Goal: Task Accomplishment & Management: Use online tool/utility

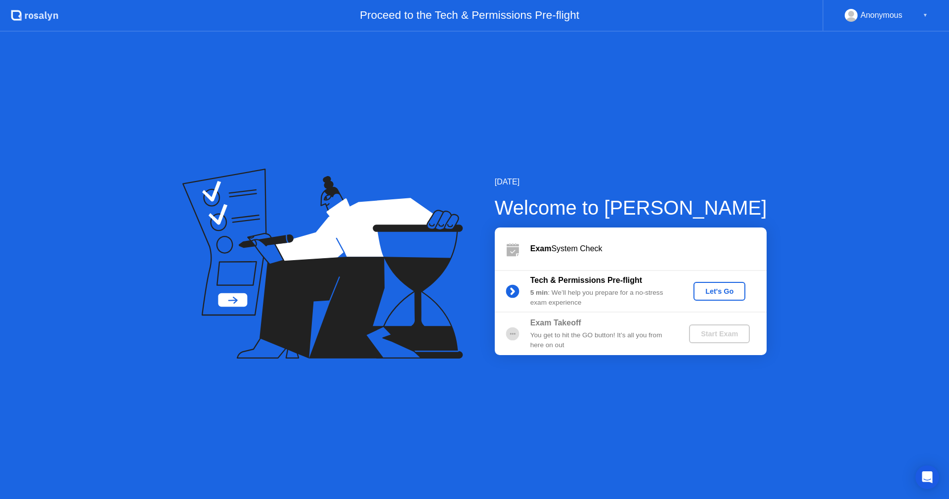
click at [842, 308] on div "[DATE] Welcome to [PERSON_NAME] Exam System Check Tech & Permissions Pre-flight…" at bounding box center [474, 265] width 949 height 467
click at [591, 247] on div "Exam System Check" at bounding box center [648, 249] width 236 height 12
click at [732, 292] on div "Let's Go" at bounding box center [719, 291] width 44 height 8
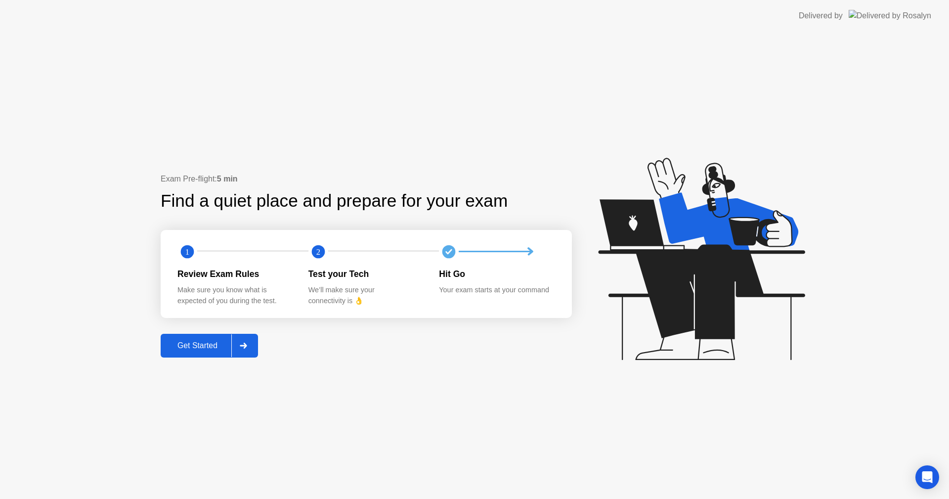
click at [189, 337] on button "Get Started" at bounding box center [209, 346] width 97 height 24
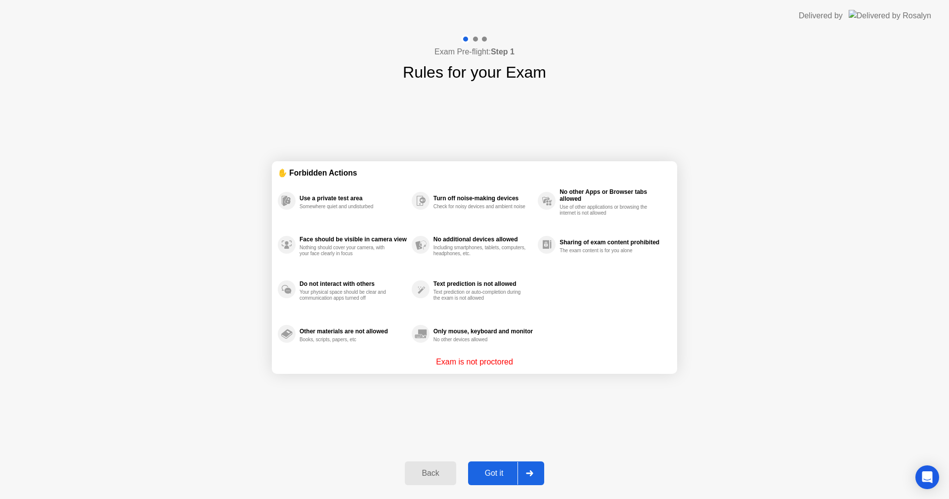
click at [720, 260] on div "Exam Pre-flight: Step 1 Rules for your Exam ✋ Forbidden Actions Use a private t…" at bounding box center [474, 265] width 949 height 467
click at [505, 469] on div "Got it" at bounding box center [494, 473] width 46 height 9
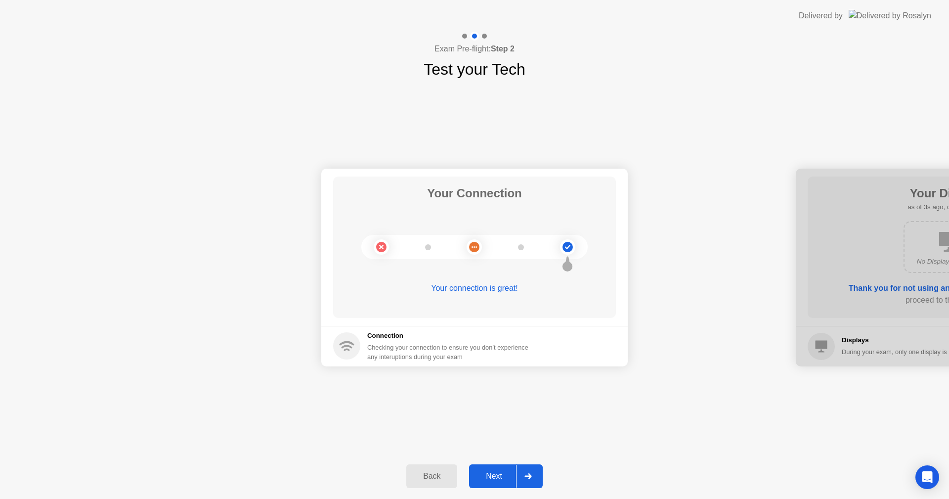
click at [504, 478] on div "Next" at bounding box center [494, 476] width 44 height 9
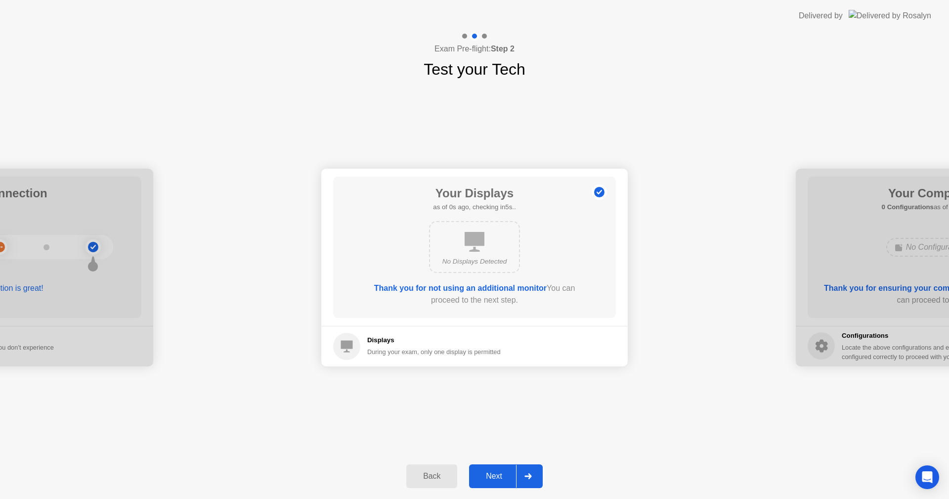
click at [494, 474] on div "Next" at bounding box center [494, 476] width 44 height 9
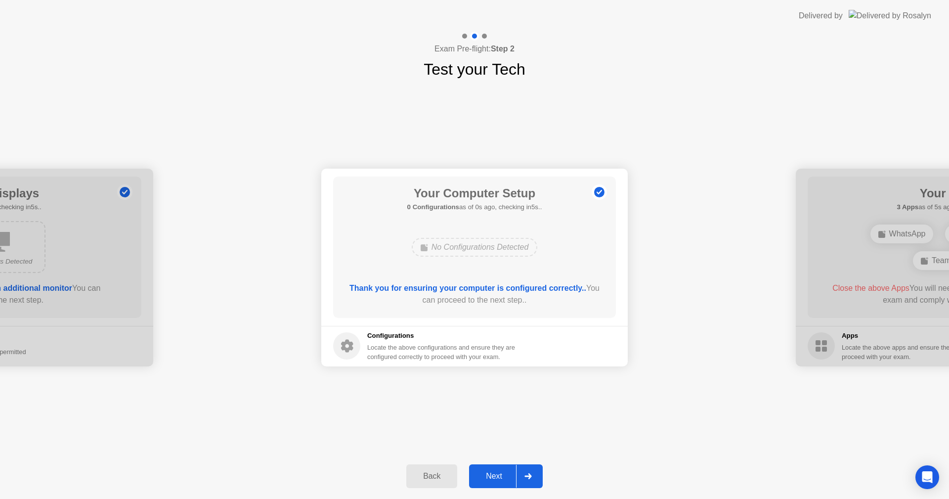
click at [486, 474] on div "Next" at bounding box center [494, 476] width 44 height 9
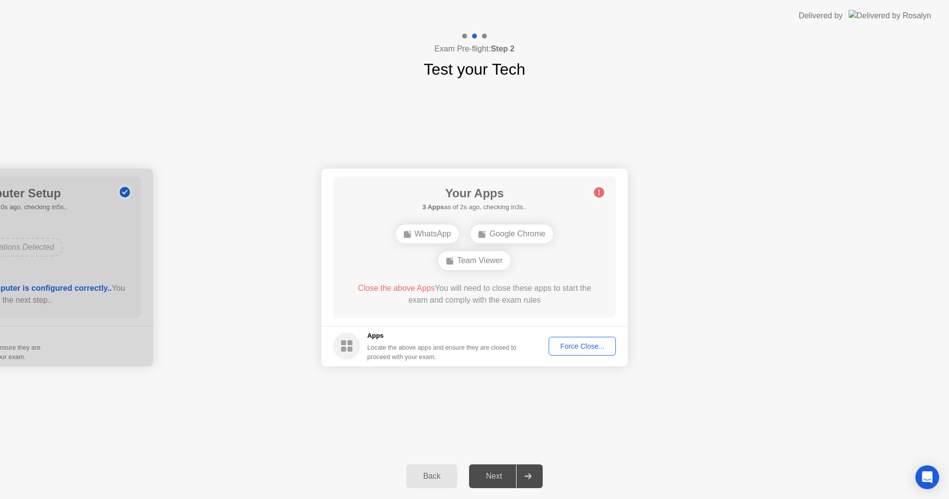
click at [574, 269] on div "WhatsApp Google Chrome Team Viewer" at bounding box center [474, 246] width 226 height 53
click at [691, 126] on div "Your Connection Your connection is great! Connection Checking your connection t…" at bounding box center [474, 267] width 949 height 372
click at [584, 396] on div "Your Connection Your connection is great! Connection Checking your connection t…" at bounding box center [474, 267] width 949 height 372
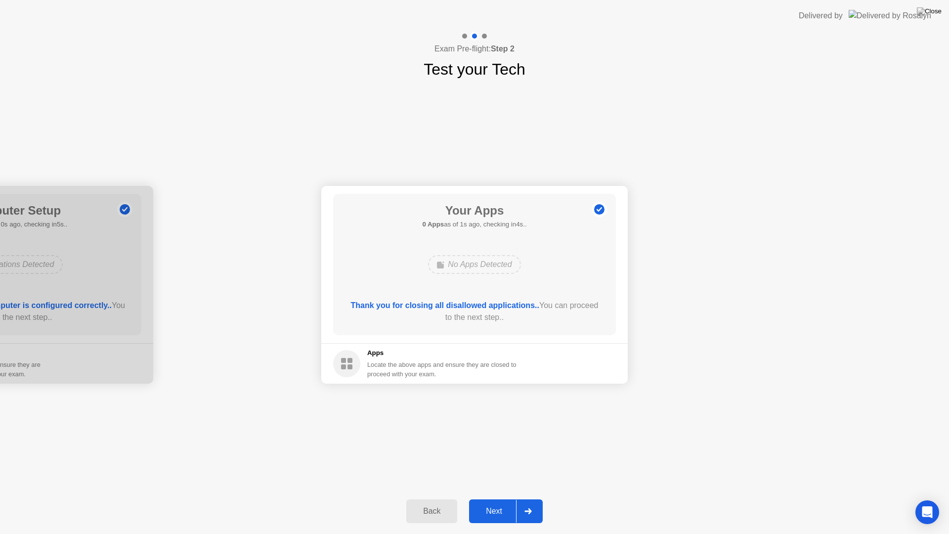
drag, startPoint x: 573, startPoint y: 235, endPoint x: 573, endPoint y: 267, distance: 32.1
click at [573, 235] on div "Your Apps 0 Apps as of 1s ago, checking in4s.. No Apps Detected Thank you for c…" at bounding box center [474, 264] width 283 height 141
click at [502, 498] on div "Next" at bounding box center [494, 511] width 44 height 9
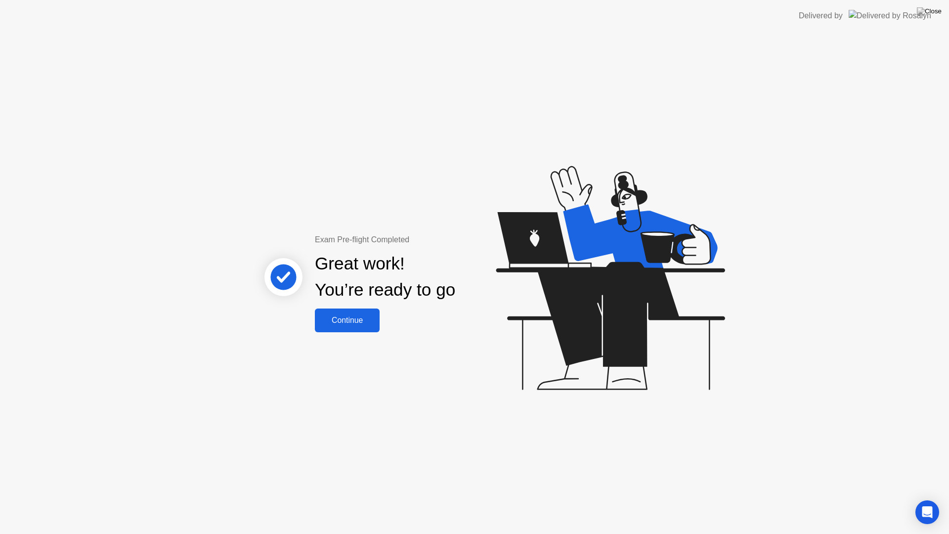
click at [350, 319] on div "Continue" at bounding box center [347, 320] width 59 height 9
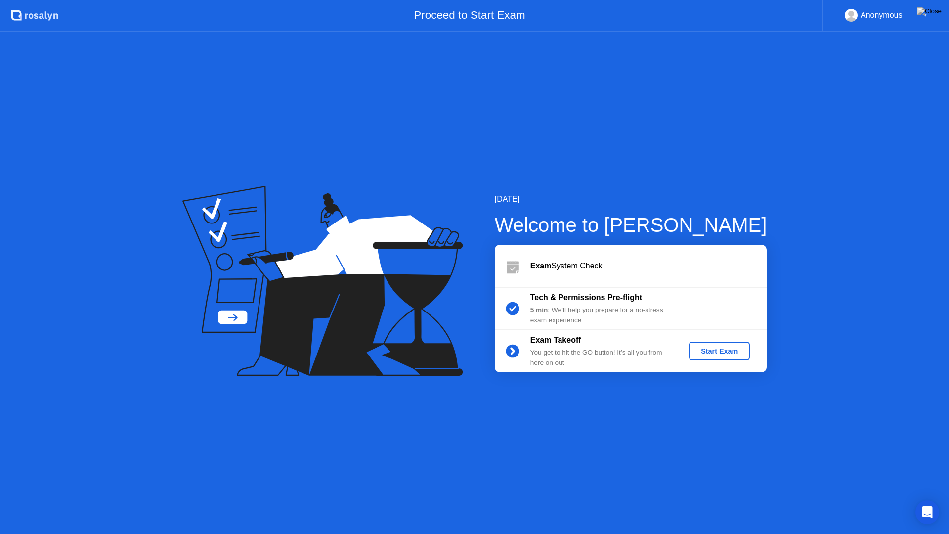
click at [730, 354] on div "Start Exam" at bounding box center [719, 351] width 53 height 8
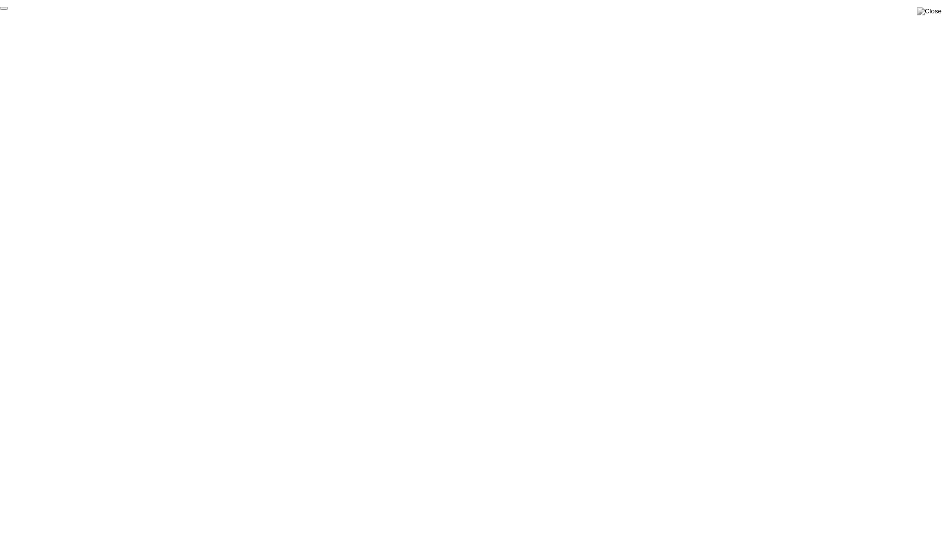
click div "End Proctoring Session"
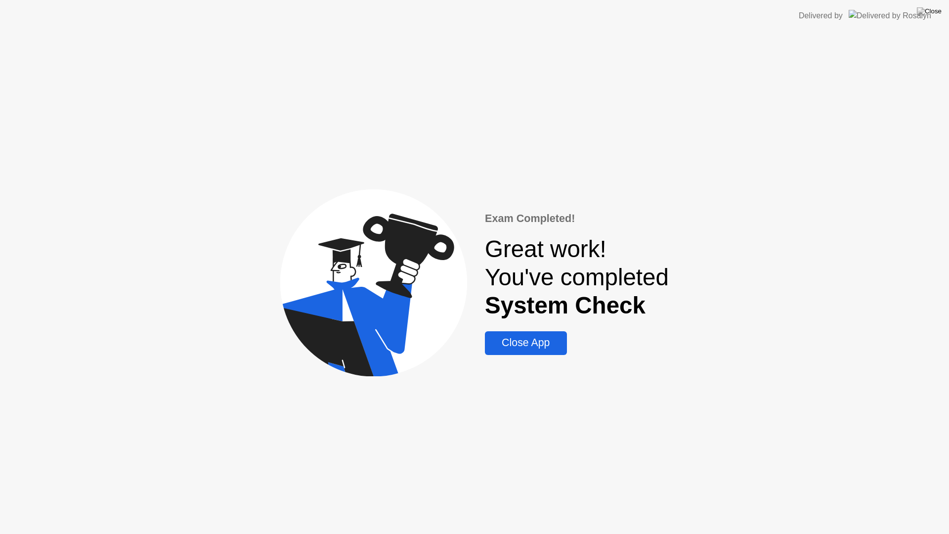
click at [529, 348] on div "Close App" at bounding box center [526, 343] width 76 height 12
